Goal: Transaction & Acquisition: Purchase product/service

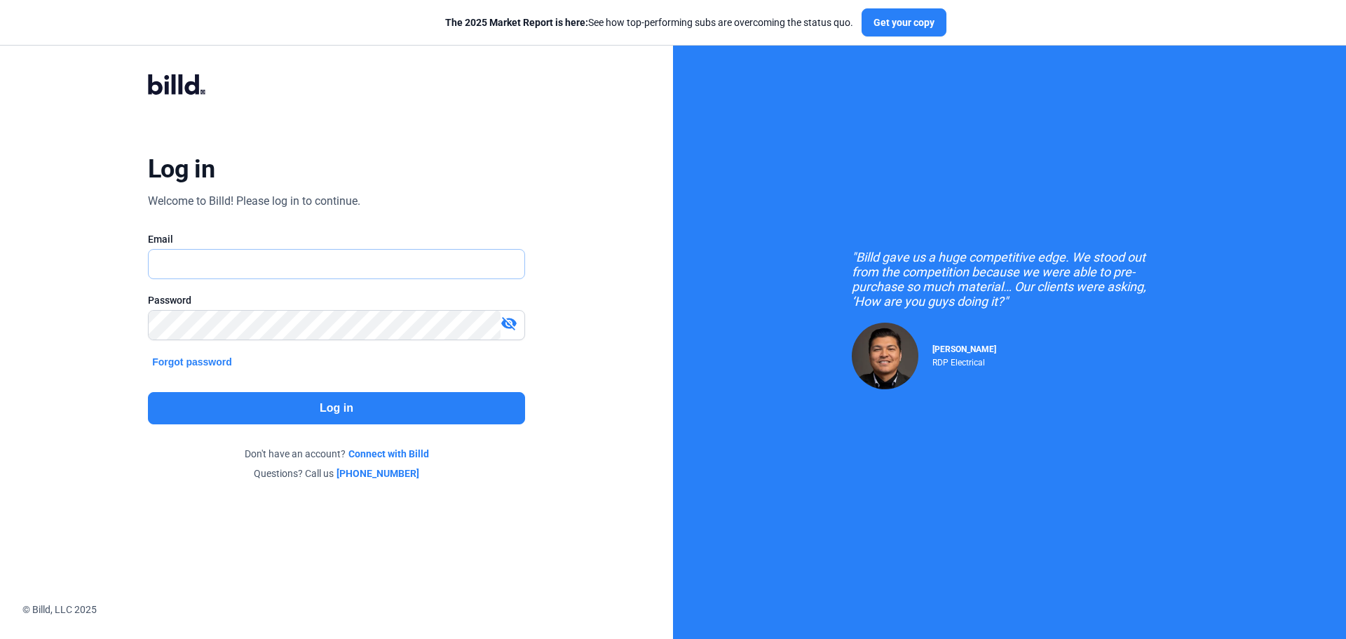
type input "[EMAIL_ADDRESS][DOMAIN_NAME]"
click at [339, 408] on button "Log in" at bounding box center [336, 408] width 377 height 32
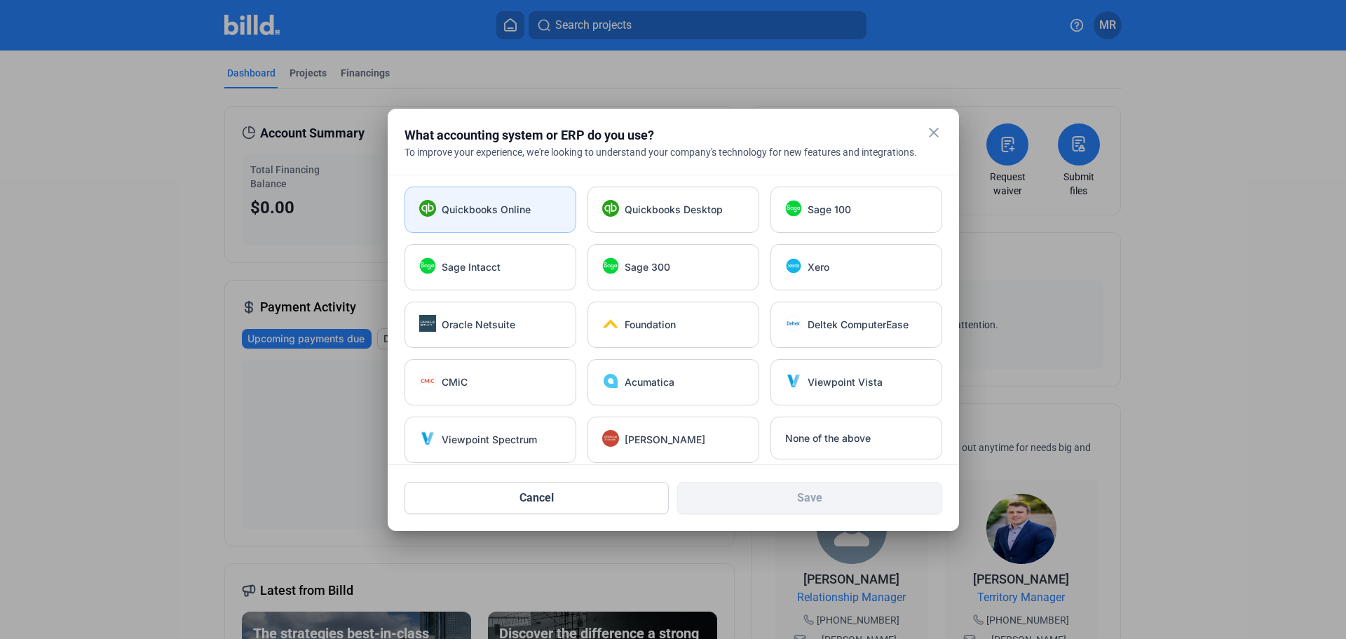
click at [472, 209] on span "Quickbooks Online" at bounding box center [486, 210] width 89 height 14
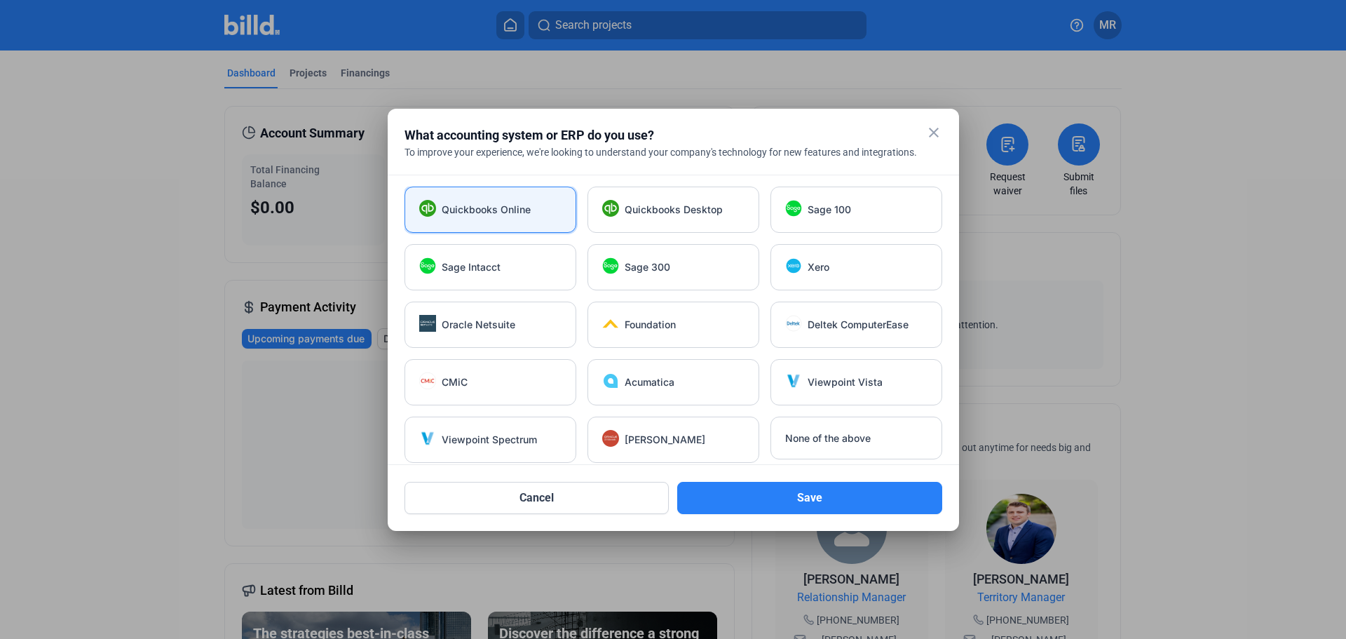
click at [813, 515] on mat-dialog-container "close What accounting system or ERP do you use? To improve your experience, we'…" at bounding box center [673, 320] width 571 height 422
click at [805, 500] on button "Save" at bounding box center [809, 498] width 265 height 32
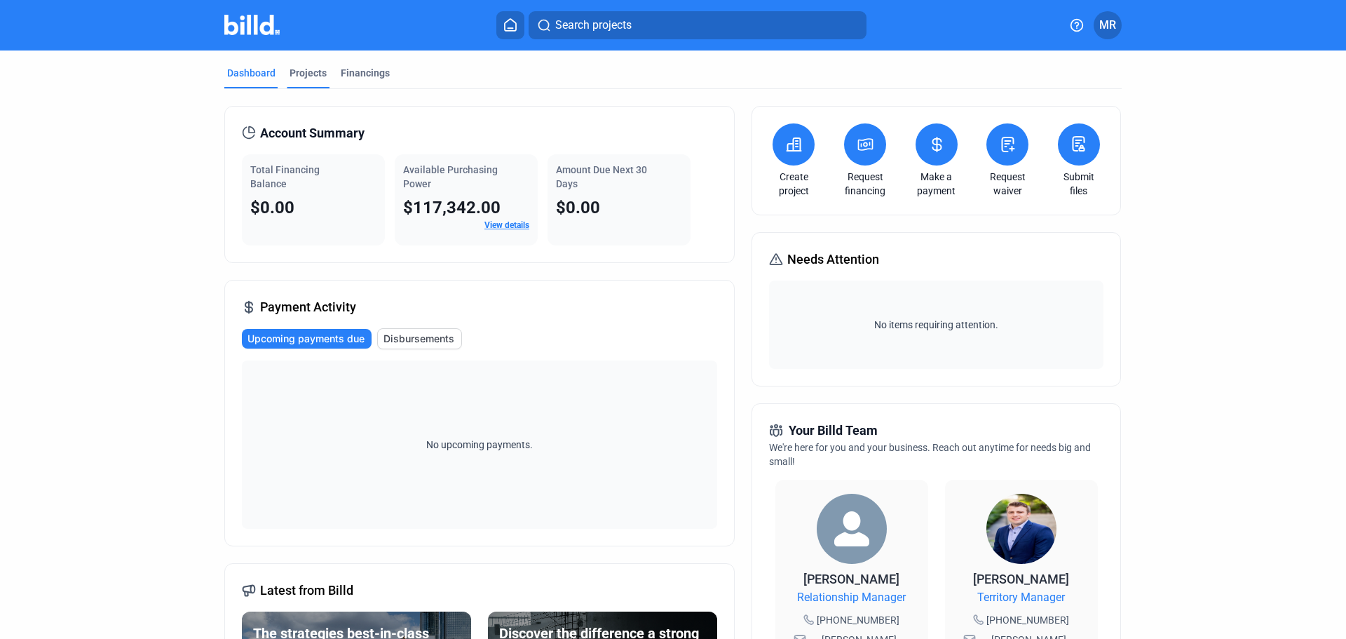
click at [295, 69] on div "Projects" at bounding box center [308, 73] width 37 height 14
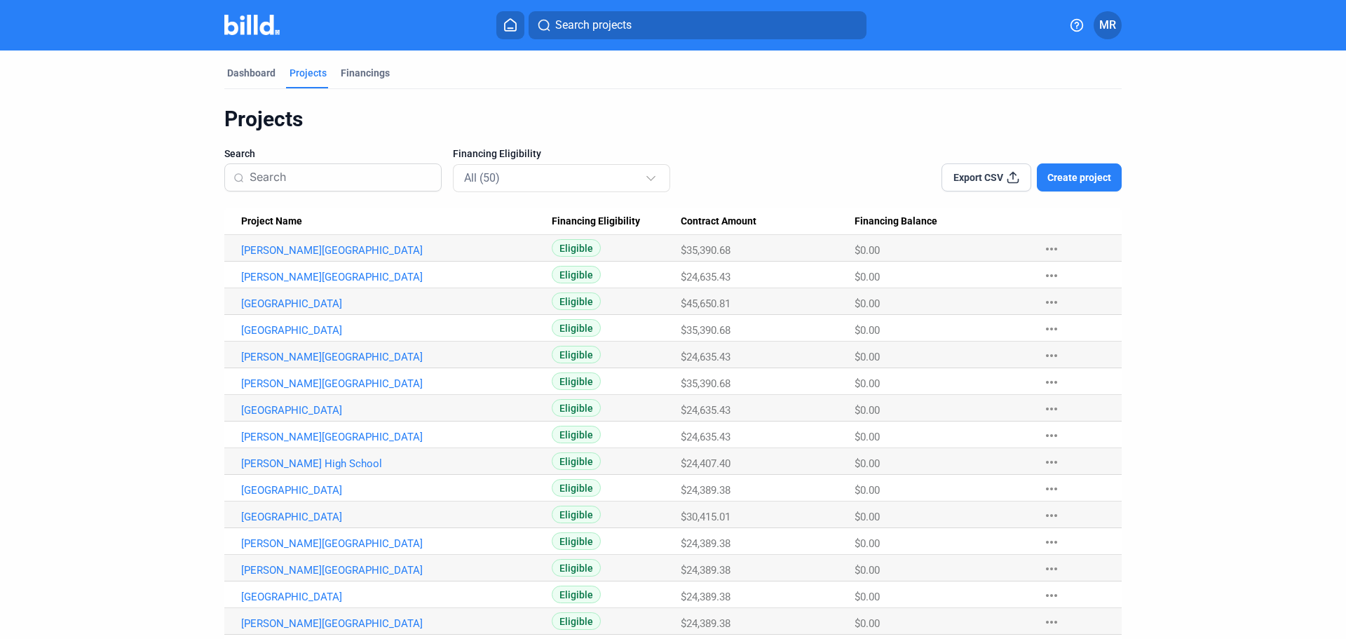
click at [1084, 183] on span "Create project" at bounding box center [1080, 177] width 64 height 14
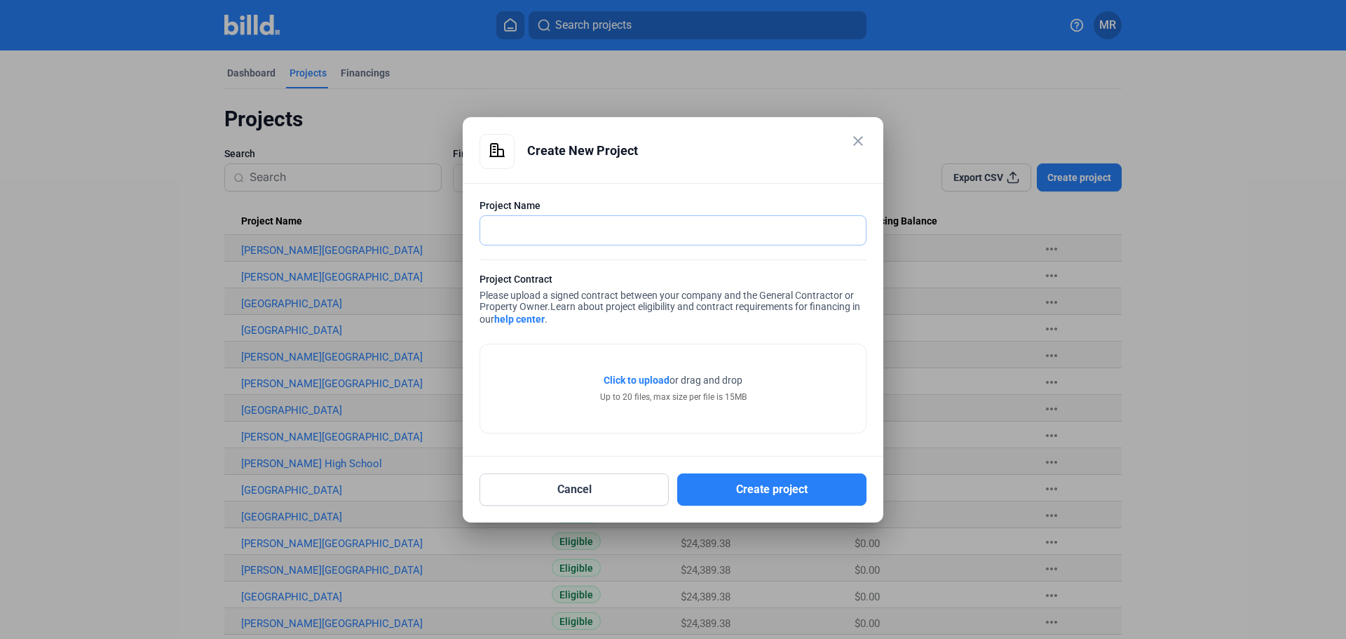
paste input "[PERSON_NAME][GEOGRAPHIC_DATA] [STREET_ADDRESS]"
drag, startPoint x: 591, startPoint y: 231, endPoint x: 929, endPoint y: 229, distance: 338.0
click at [929, 229] on div "close Create New Project Project Name [PERSON_NAME][GEOGRAPHIC_DATA] [STREET_AD…" at bounding box center [673, 319] width 1346 height 639
click at [799, 207] on div "Project Name" at bounding box center [673, 205] width 387 height 14
drag, startPoint x: 595, startPoint y: 234, endPoint x: 405, endPoint y: 237, distance: 190.1
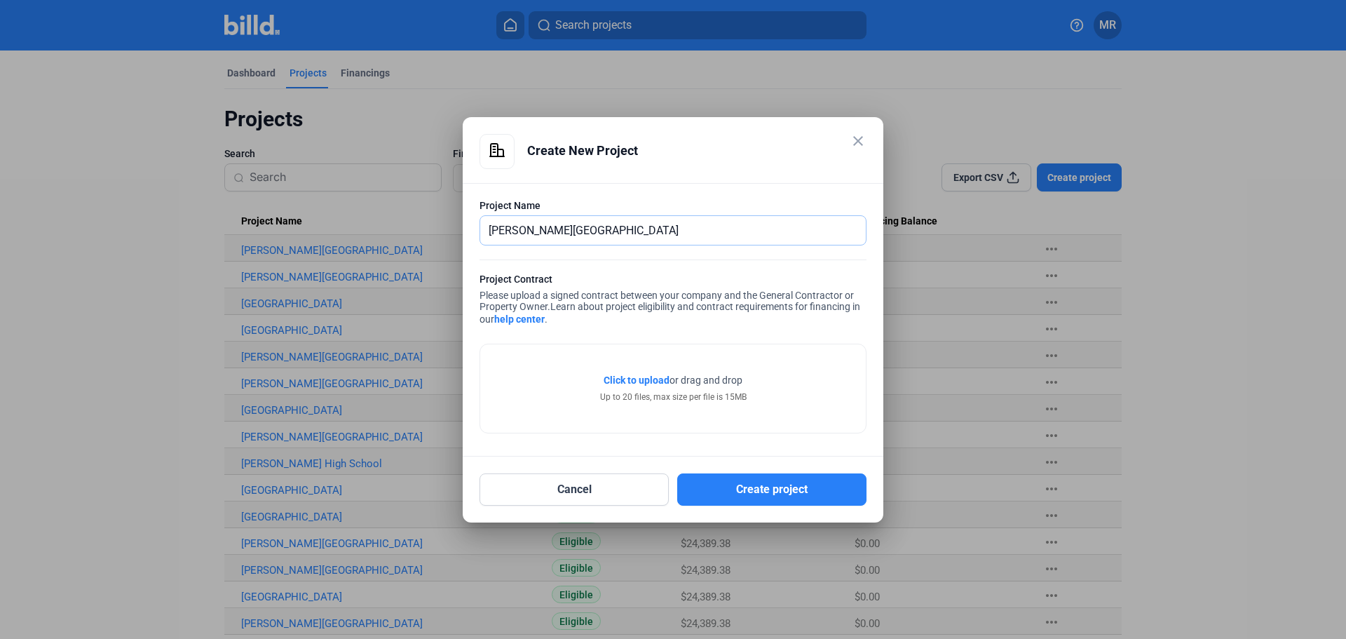
click at [405, 237] on div "close Create New Project Project Name [PERSON_NAME] High School Project Contrac…" at bounding box center [673, 319] width 1346 height 639
click at [640, 384] on span "Click to upload" at bounding box center [637, 379] width 66 height 11
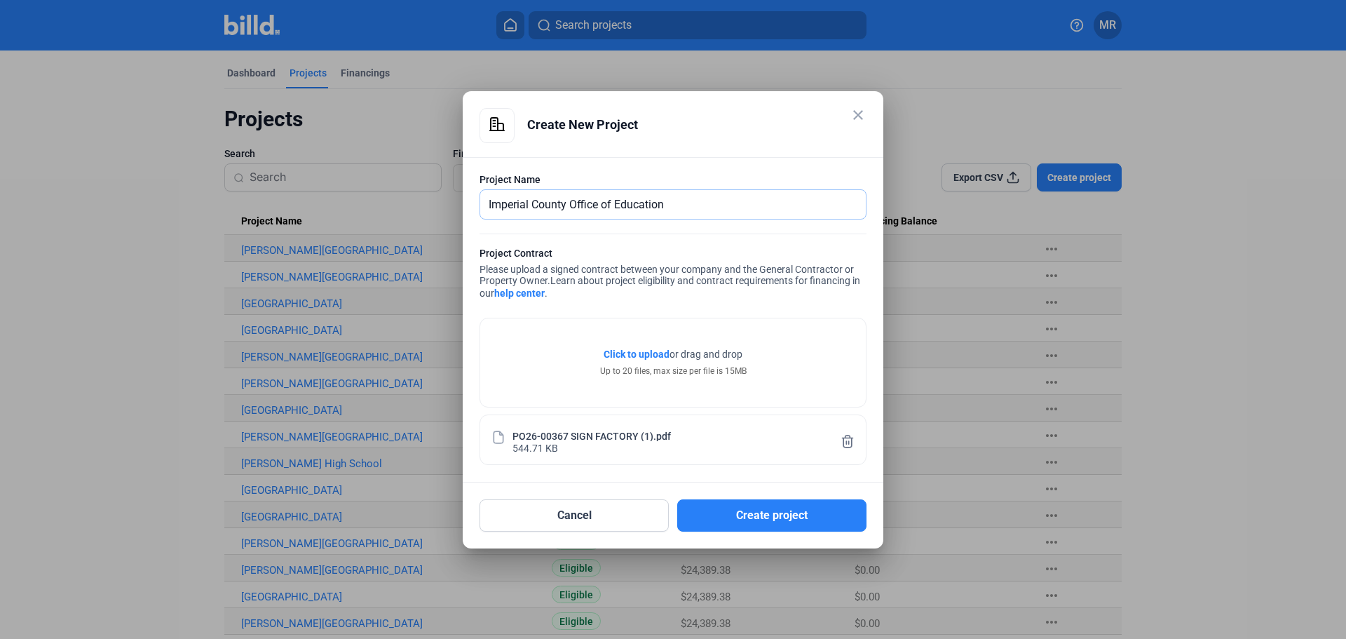
drag, startPoint x: 673, startPoint y: 203, endPoint x: 417, endPoint y: 168, distance: 259.1
click at [426, 194] on div "close Create New Project Project Name Imperial County Office of Education Proje…" at bounding box center [673, 319] width 1346 height 639
type input "[GEOGRAPHIC_DATA]"
click at [743, 519] on button "Create project" at bounding box center [771, 515] width 189 height 32
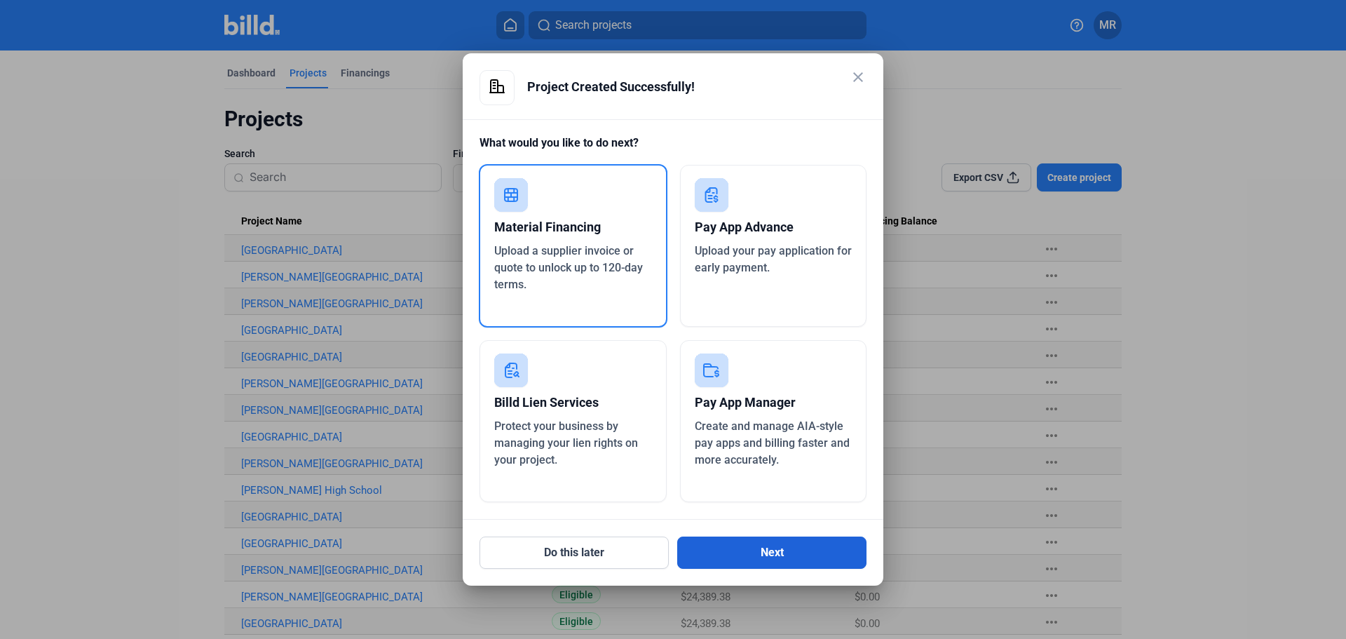
click at [762, 560] on button "Next" at bounding box center [771, 552] width 189 height 32
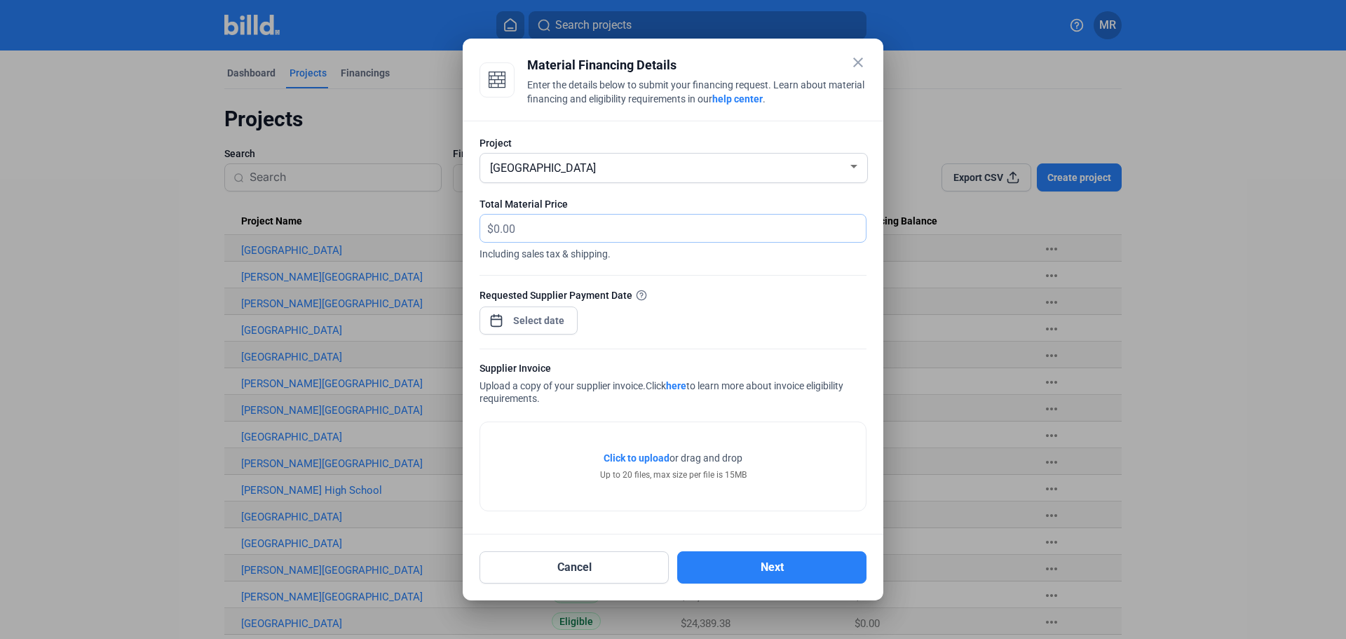
click at [610, 230] on input "text" at bounding box center [680, 228] width 372 height 27
type input "21,395.35"
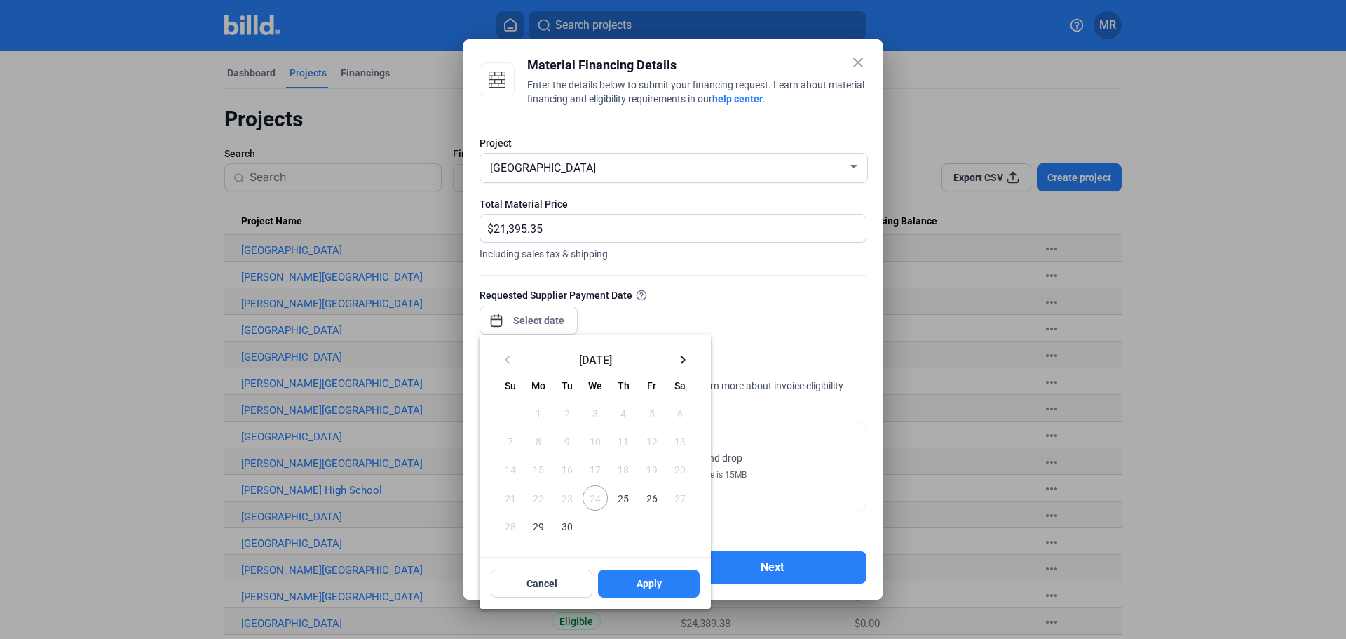
click at [553, 322] on div "close Material Financing Details Enter the details below to submit your financi…" at bounding box center [673, 319] width 1346 height 639
click at [685, 368] on button "keyboard_arrow_right" at bounding box center [683, 359] width 28 height 28
click at [597, 442] on span "8" at bounding box center [595, 440] width 25 height 25
click at [649, 588] on span "Apply" at bounding box center [649, 583] width 25 height 14
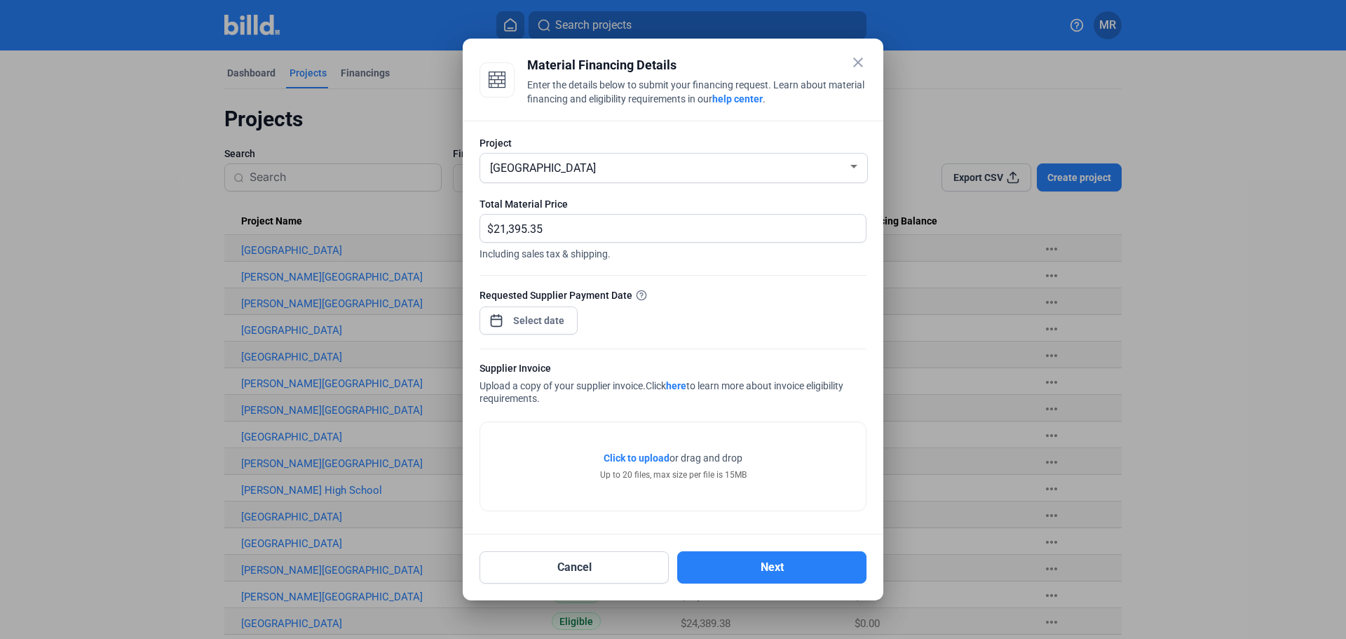
click at [630, 455] on span "Click to upload" at bounding box center [637, 457] width 66 height 11
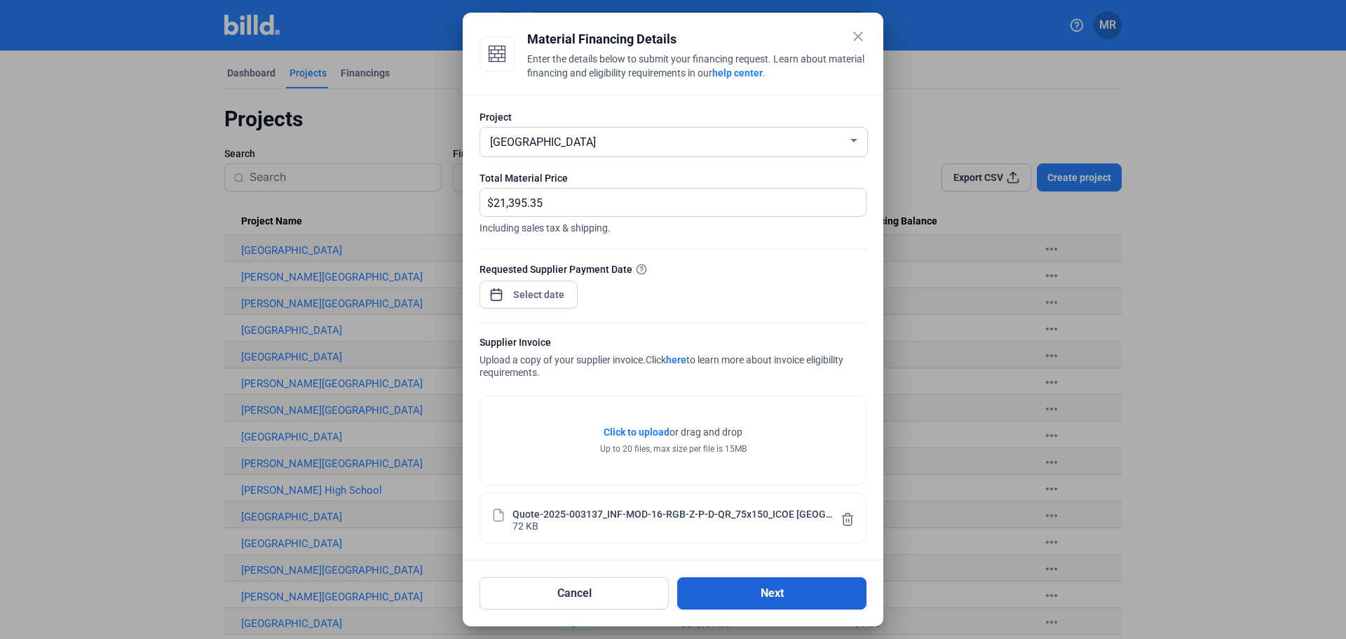
click at [755, 594] on button "Next" at bounding box center [771, 593] width 189 height 32
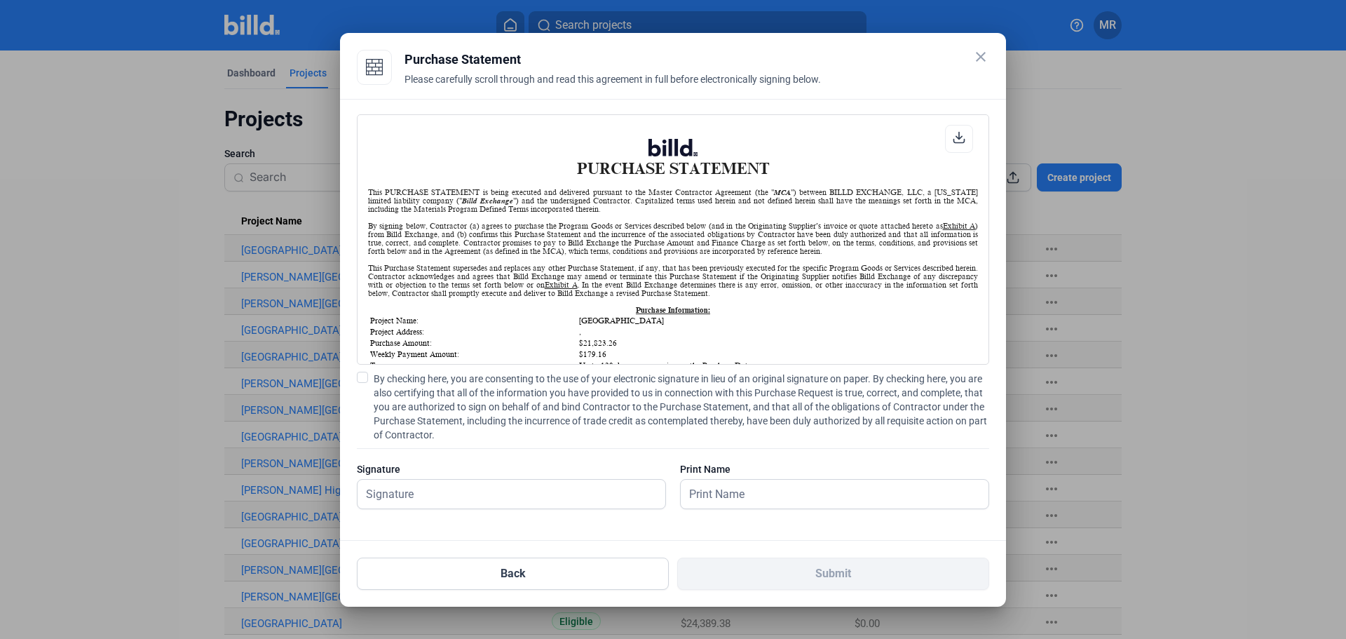
scroll to position [140, 0]
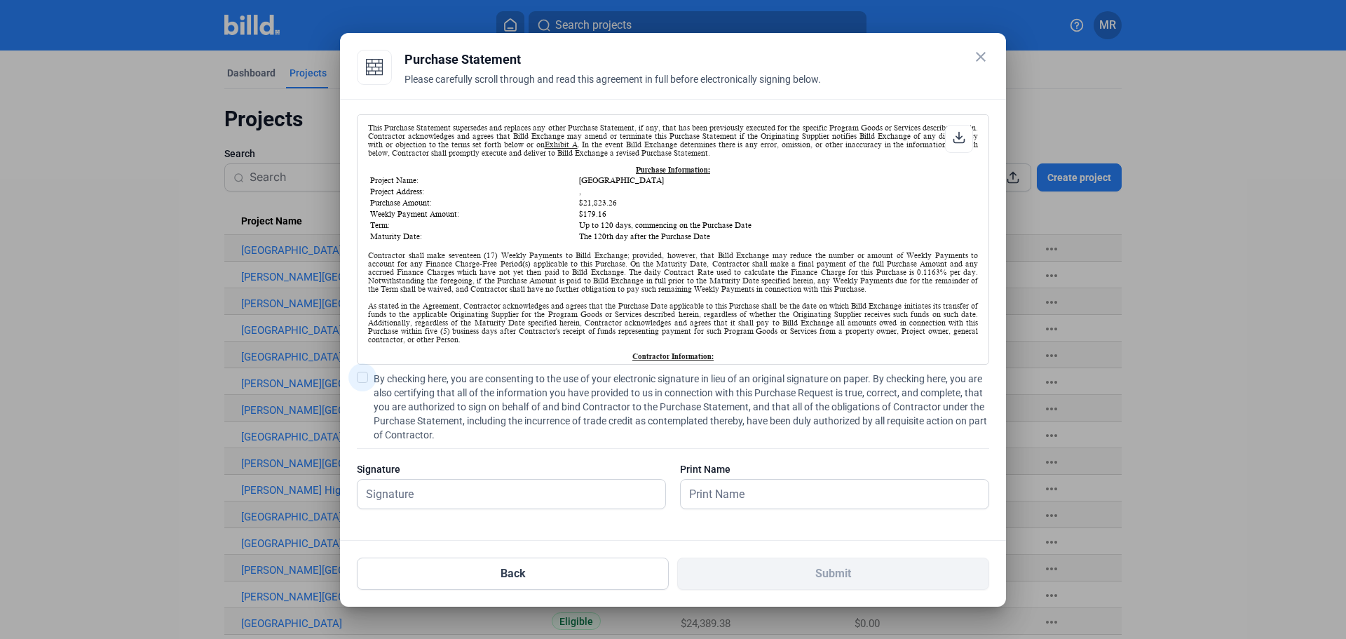
click at [366, 377] on span at bounding box center [362, 377] width 11 height 11
click at [0, 0] on input "By checking here, you are consenting to the use of your electronic signature in…" at bounding box center [0, 0] width 0 height 0
click at [443, 501] on input "text" at bounding box center [512, 494] width 308 height 29
type input "[PERSON_NAME]"
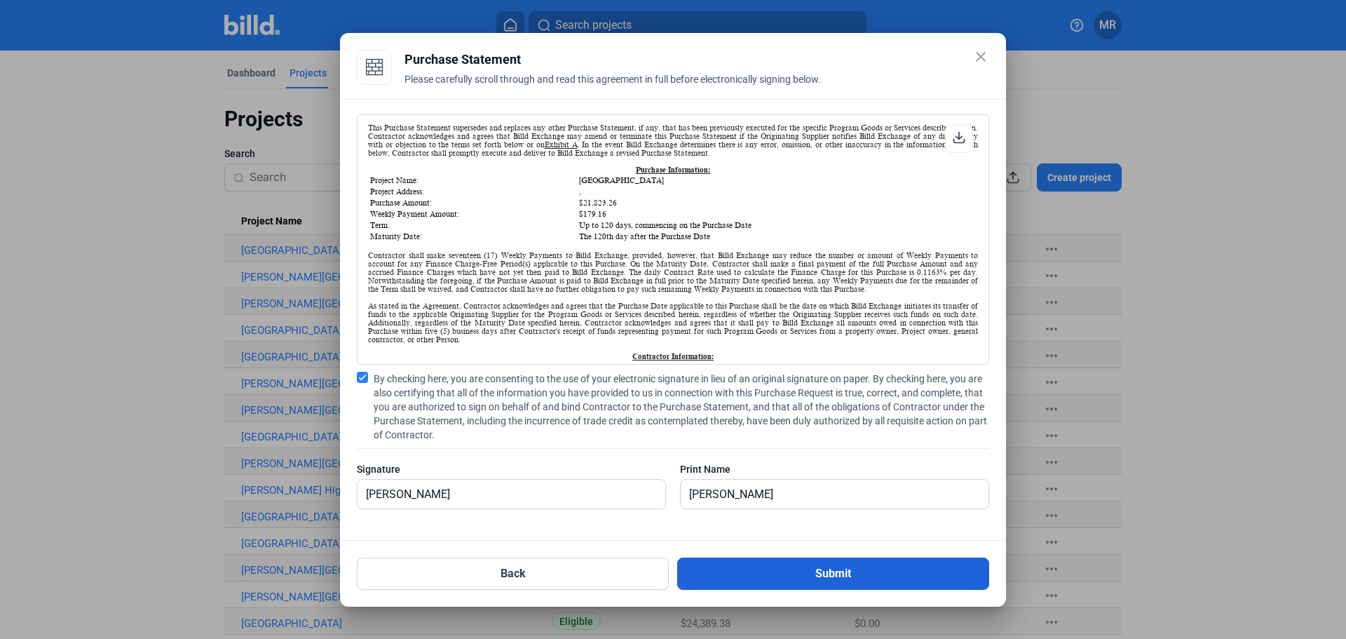
click at [828, 573] on button "Submit" at bounding box center [833, 573] width 312 height 32
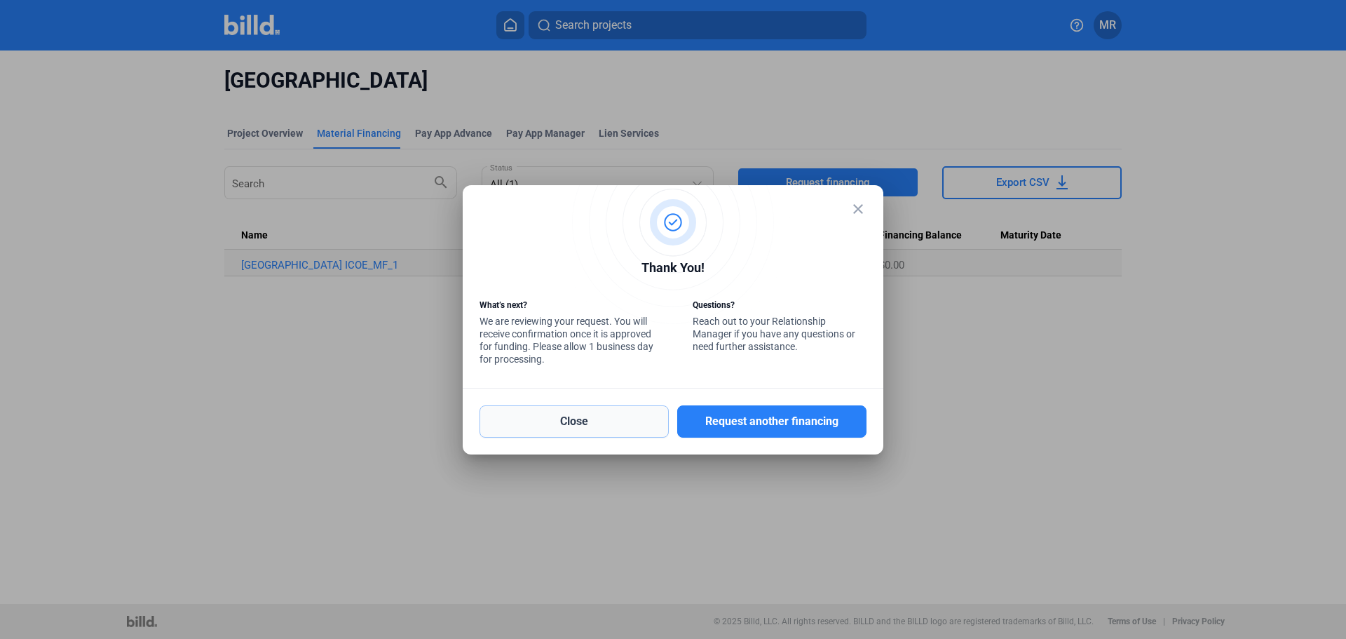
click at [584, 414] on button "Close" at bounding box center [574, 421] width 189 height 32
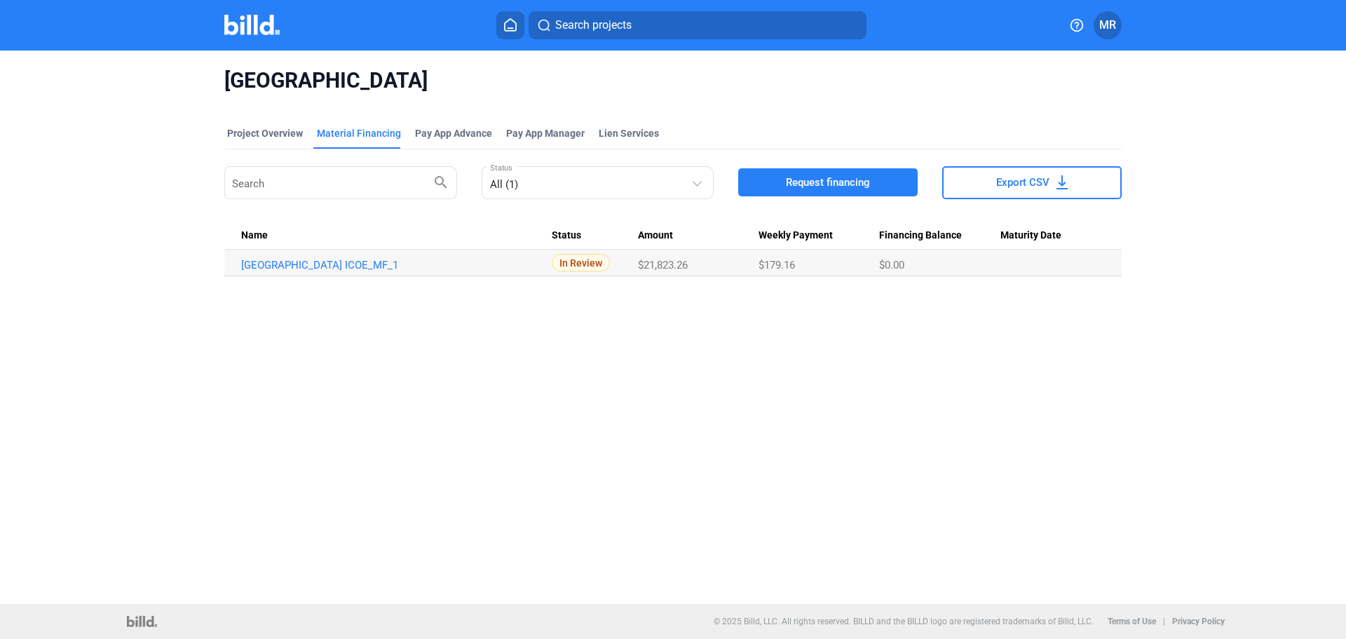
click at [1107, 26] on span "MR" at bounding box center [1107, 25] width 17 height 17
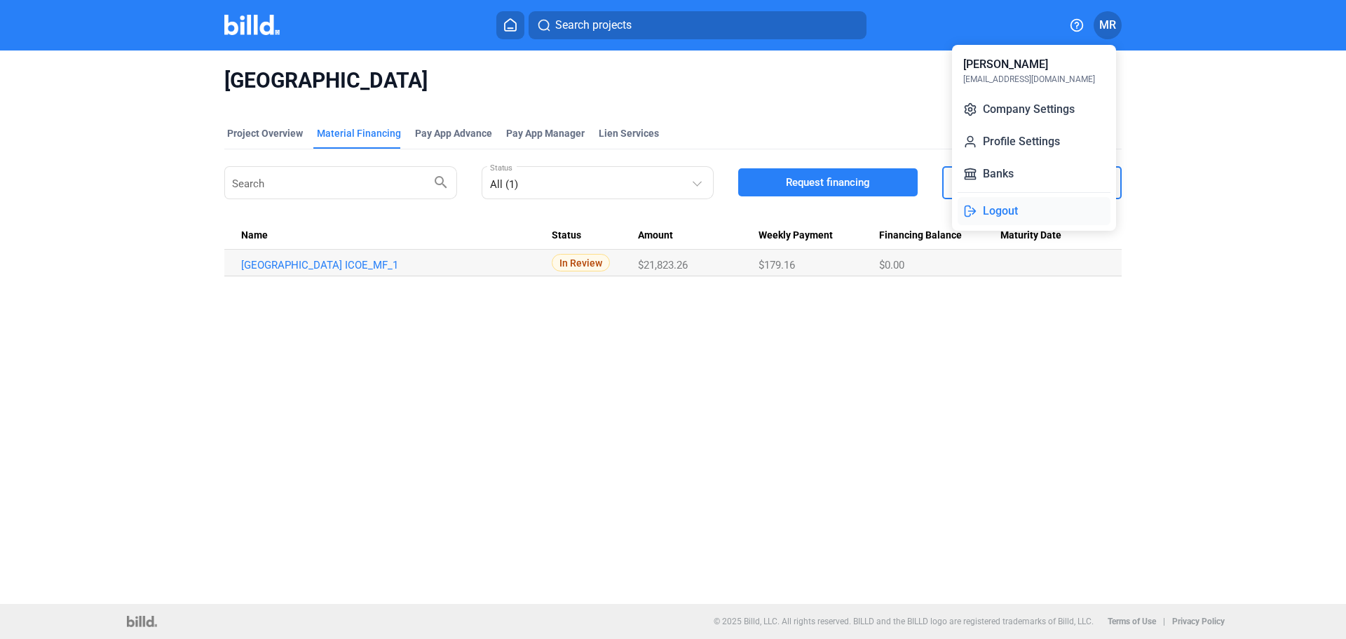
click at [999, 213] on button "Logout" at bounding box center [1034, 211] width 153 height 28
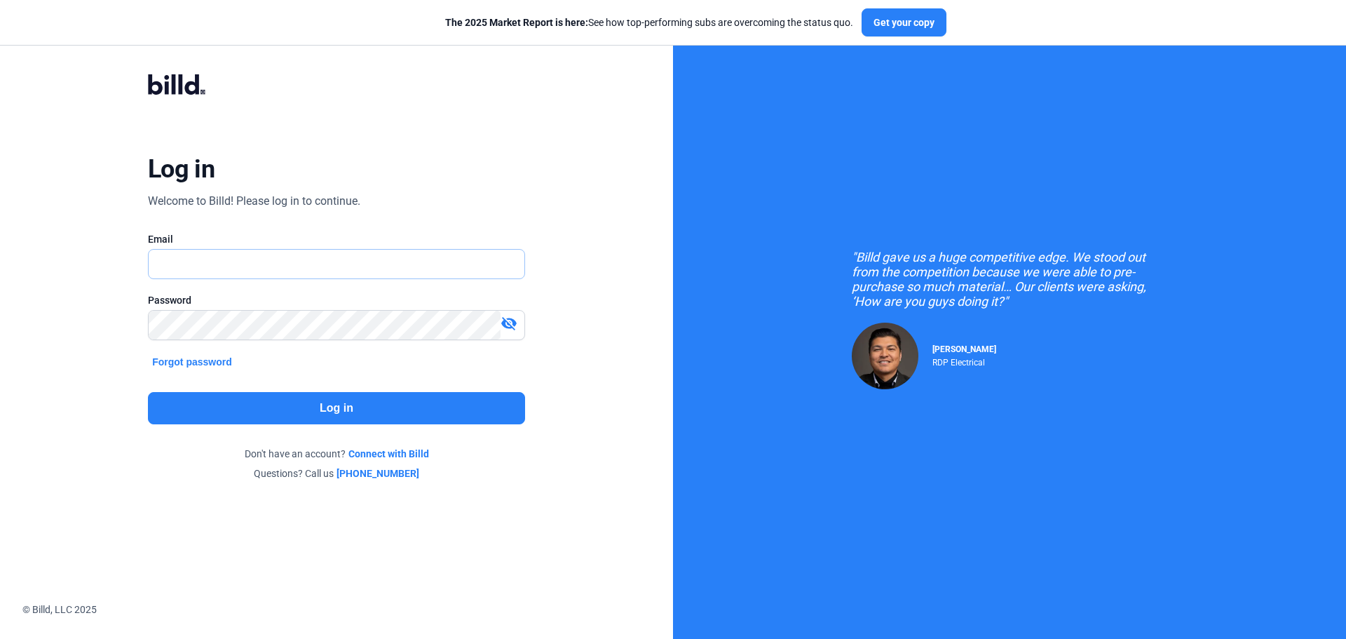
type input "[EMAIL_ADDRESS][DOMAIN_NAME]"
